Goal: Task Accomplishment & Management: Use online tool/utility

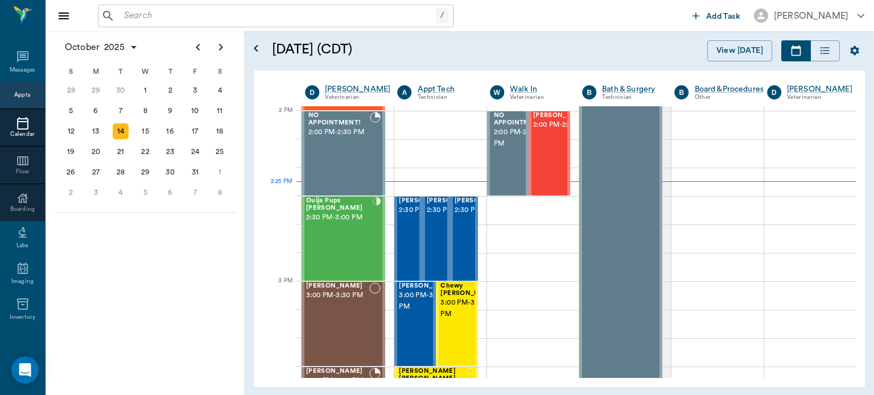
scroll to position [1024, 0]
click at [373, 246] on div at bounding box center [377, 238] width 8 height 83
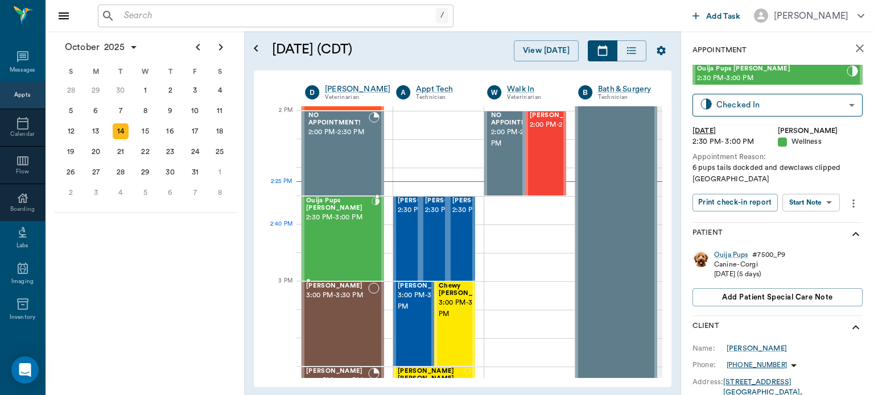
click at [821, 202] on body "/ ​ Add Task [PERSON_NAME] Nectar Messages Appts Calendar Flow Boarding Labs Im…" at bounding box center [437, 197] width 874 height 395
click at [817, 229] on button "Start SOAP" at bounding box center [798, 226] width 39 height 13
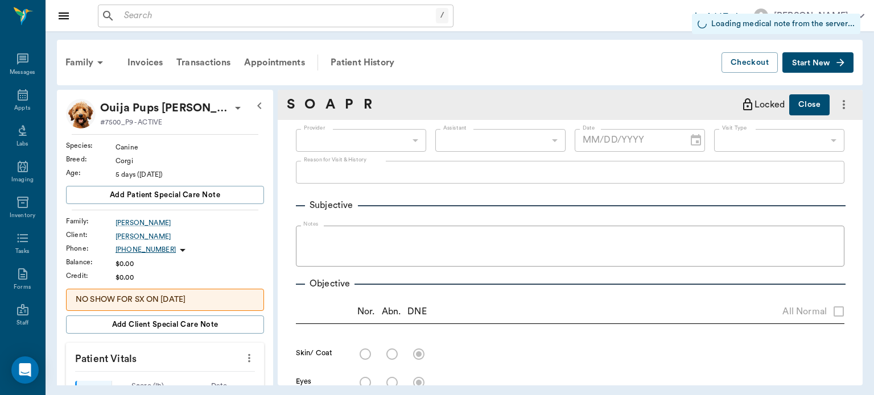
type input "63ec2f075fda476ae8351a4d"
type input "65d2be4f46e3a538d89b8c14"
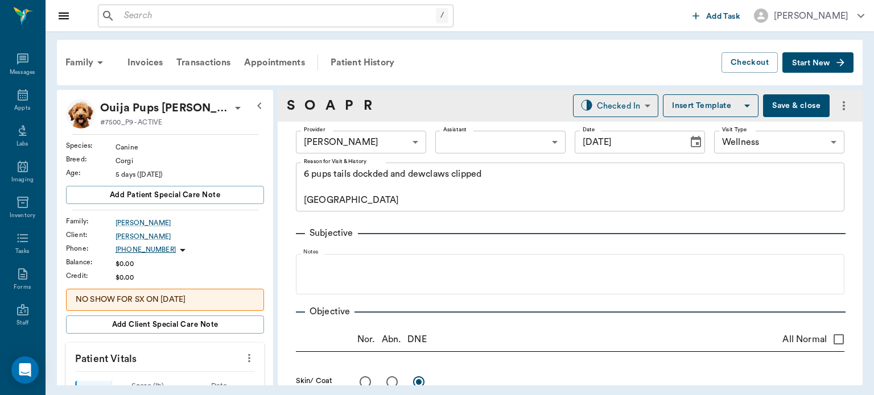
type input "[DATE]"
type textarea "6 pups tails dockded and dewclaws clipped [GEOGRAPHIC_DATA]"
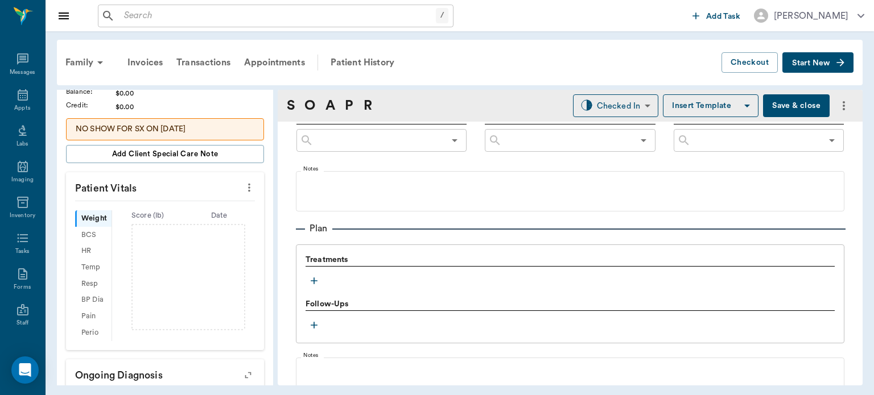
scroll to position [746, 0]
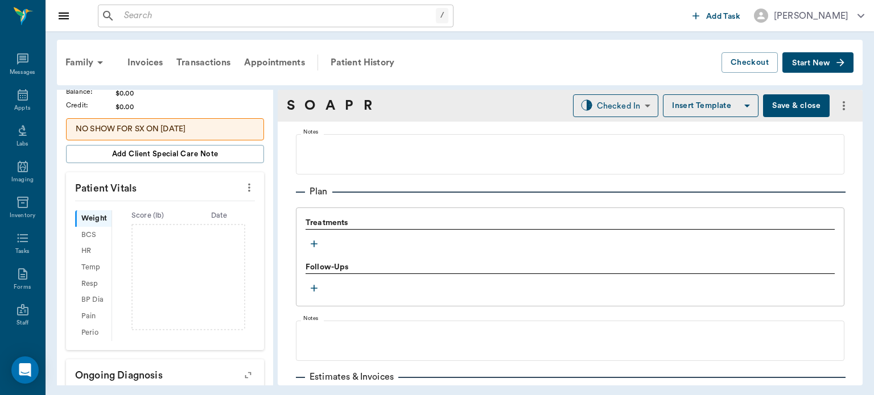
click at [315, 243] on icon "button" at bounding box center [314, 244] width 7 height 7
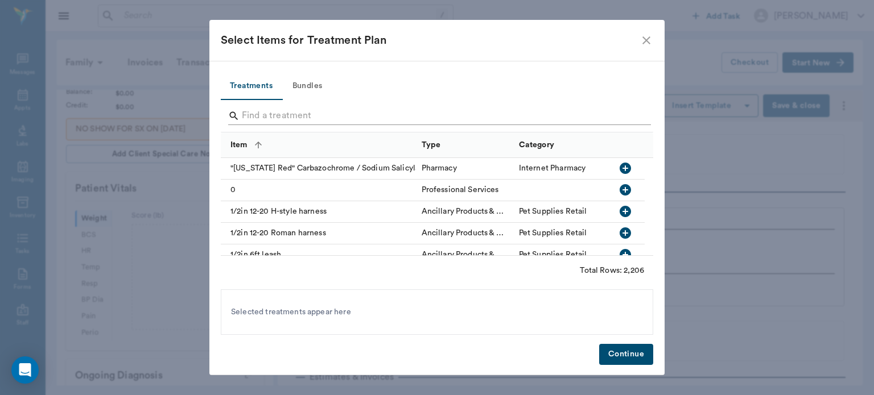
click at [351, 114] on input "Search" at bounding box center [438, 116] width 392 height 18
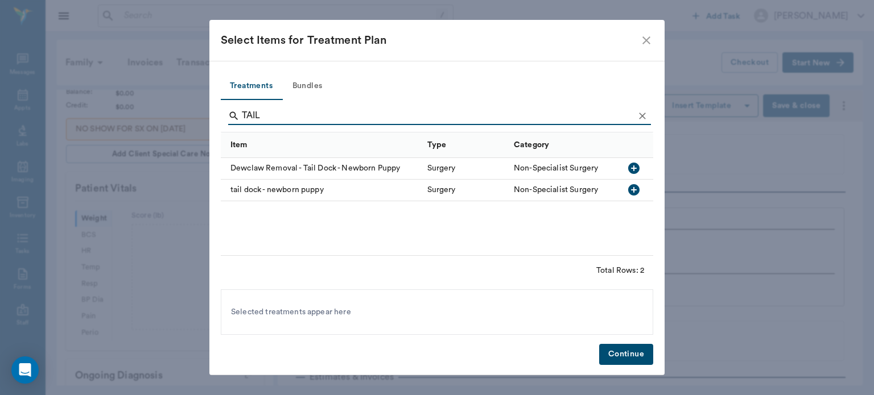
type input "TAIL"
click at [639, 168] on icon "button" at bounding box center [633, 168] width 11 height 11
click at [641, 355] on button "Continue" at bounding box center [626, 354] width 54 height 21
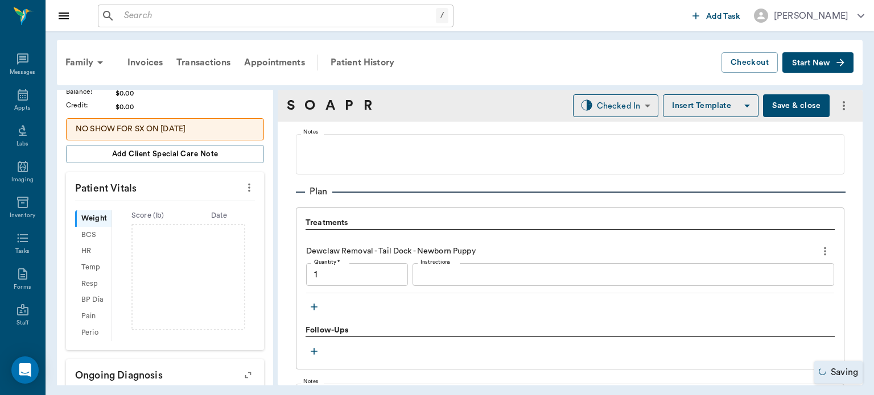
click at [374, 273] on input "1" at bounding box center [357, 274] width 102 height 23
click at [364, 275] on input "1.00" at bounding box center [357, 274] width 102 height 23
click at [368, 269] on input "1.00" at bounding box center [357, 274] width 102 height 23
click at [366, 271] on input "1.00" at bounding box center [357, 274] width 102 height 23
type input "1"
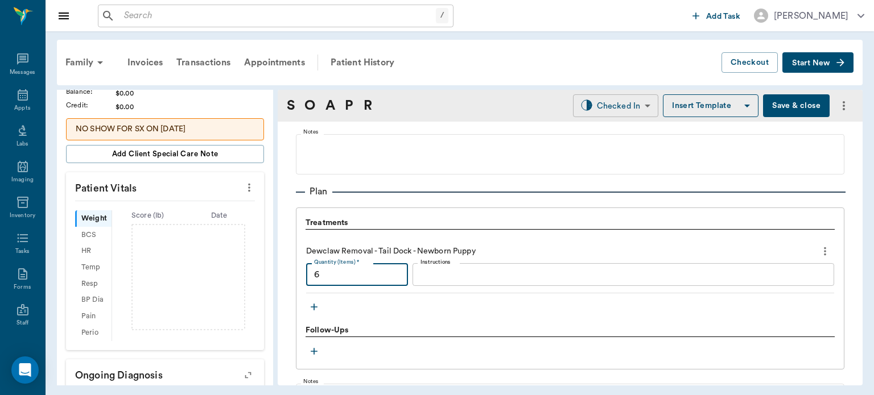
click at [619, 111] on body "/ ​ Add Task [PERSON_NAME] Nectar Messages Appts Labs Imaging Inventory Tasks F…" at bounding box center [437, 197] width 874 height 395
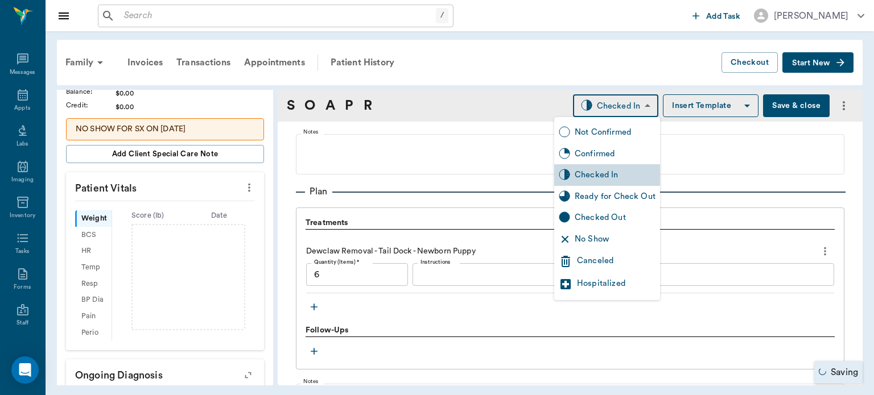
type input "6.00"
click at [628, 199] on div "Ready for Check Out" at bounding box center [615, 197] width 81 height 13
type input "READY_TO_CHECKOUT"
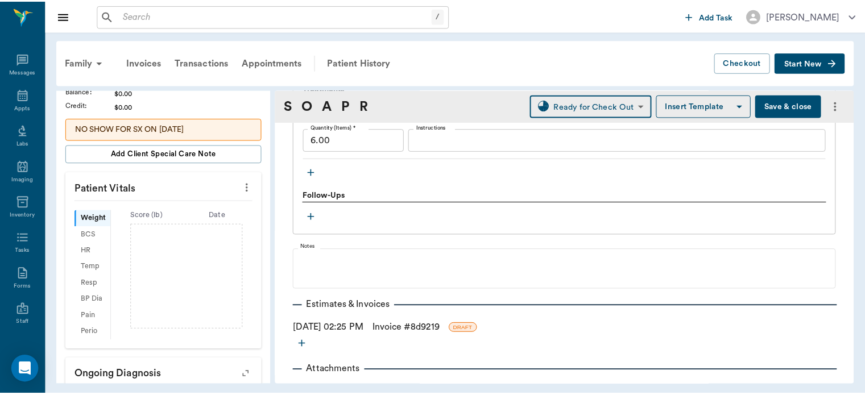
scroll to position [881, 0]
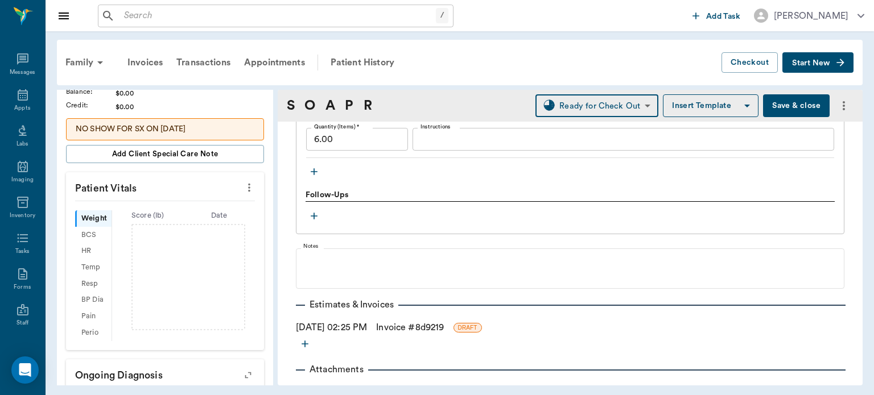
click at [414, 331] on link "Invoice # 8d9219" at bounding box center [410, 328] width 68 height 14
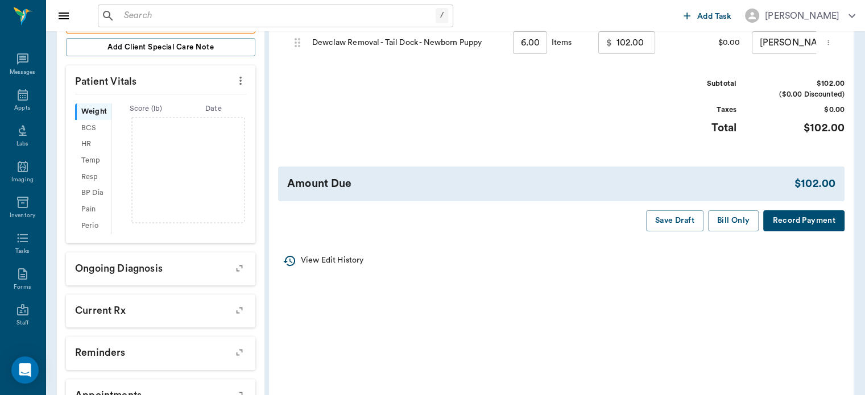
scroll to position [279, 0]
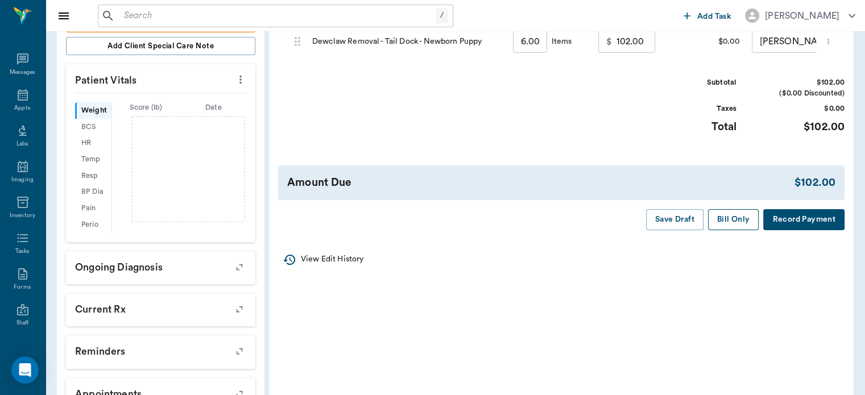
click at [750, 230] on button "Bill Only" at bounding box center [733, 219] width 51 height 21
